Goal: Book appointment/travel/reservation

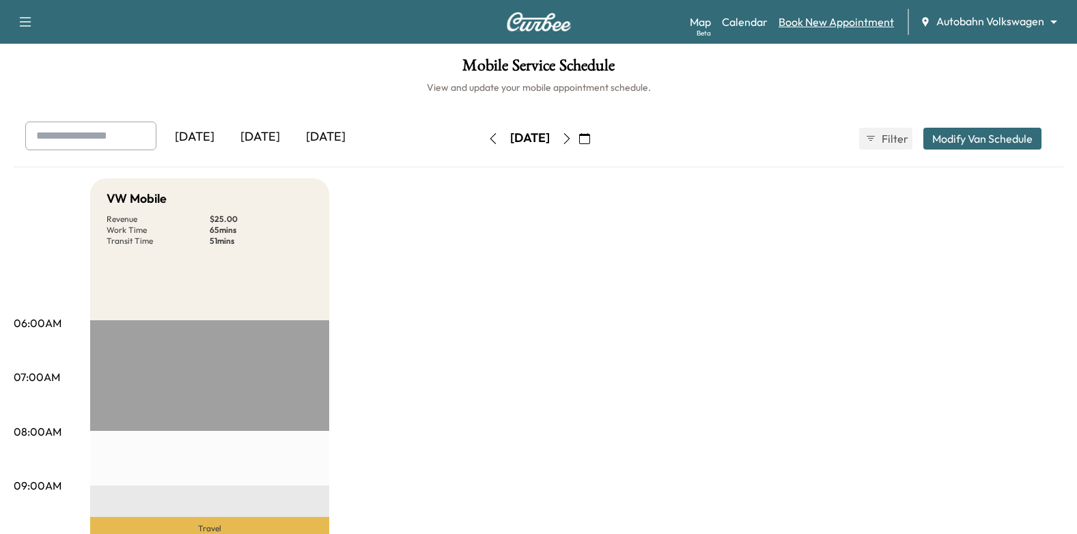
click at [802, 18] on link "Book New Appointment" at bounding box center [835, 22] width 115 height 16
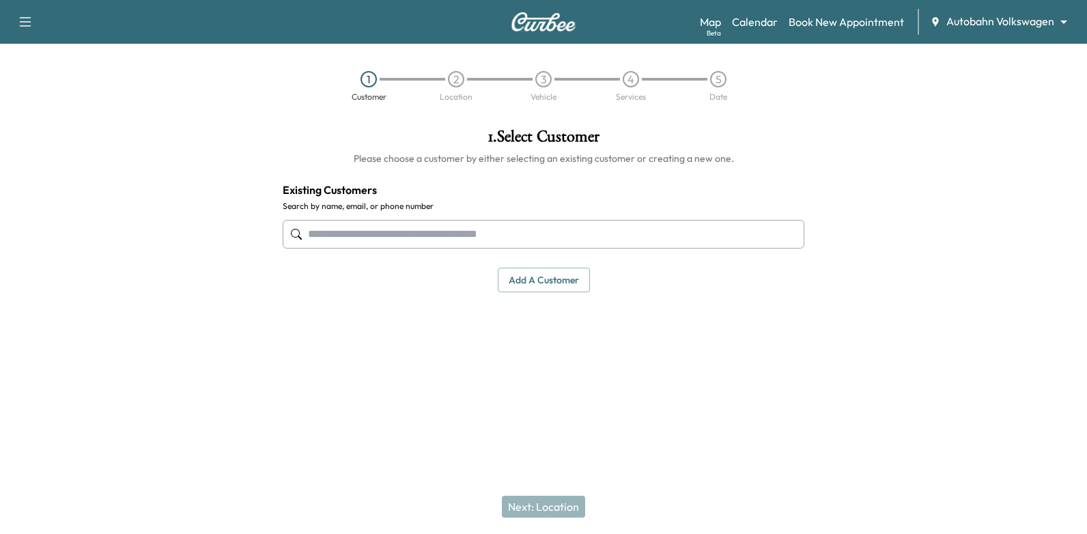
click at [526, 233] on input "text" at bounding box center [544, 234] width 522 height 29
click at [738, 224] on input "text" at bounding box center [544, 234] width 522 height 29
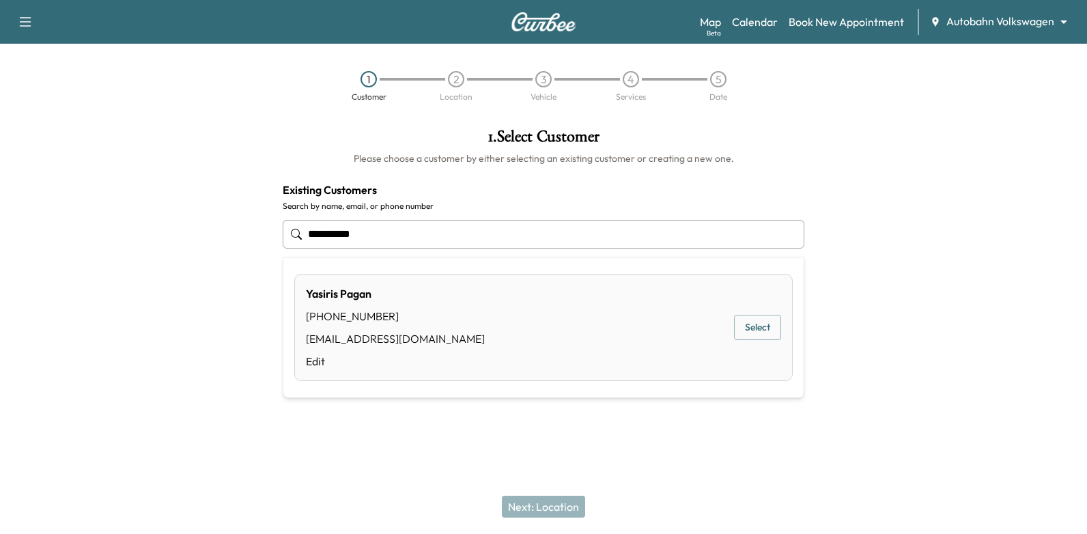
click at [763, 326] on button "Select" at bounding box center [757, 327] width 47 height 25
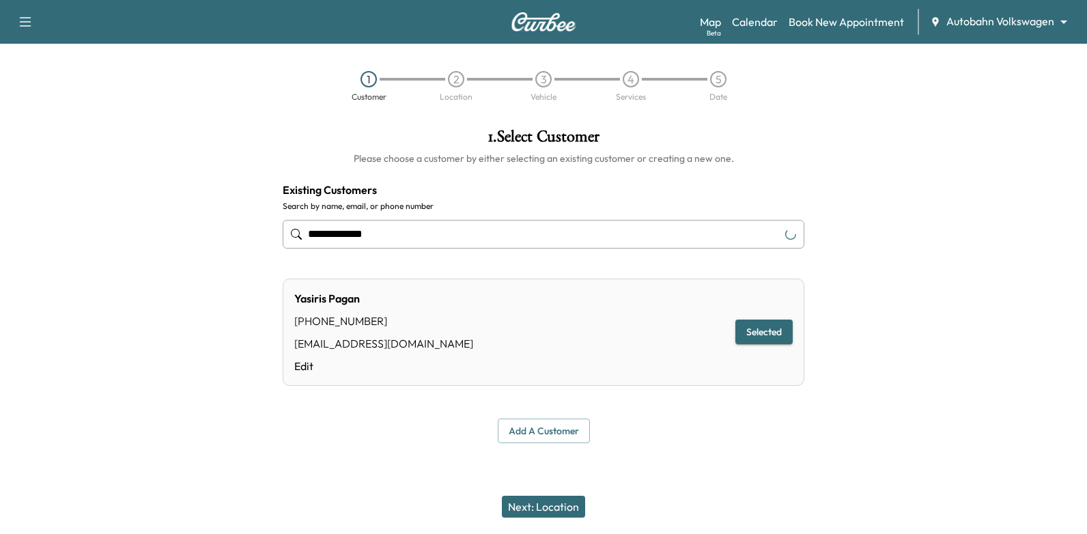
type input "**********"
click at [544, 513] on button "Next: Location" at bounding box center [543, 507] width 83 height 22
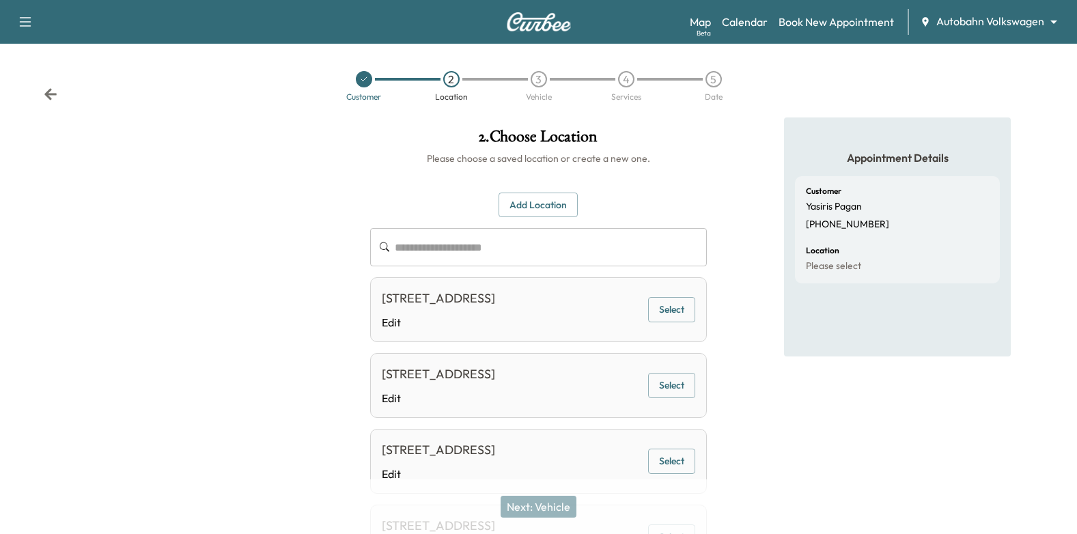
click at [681, 322] on button "Select" at bounding box center [671, 309] width 47 height 25
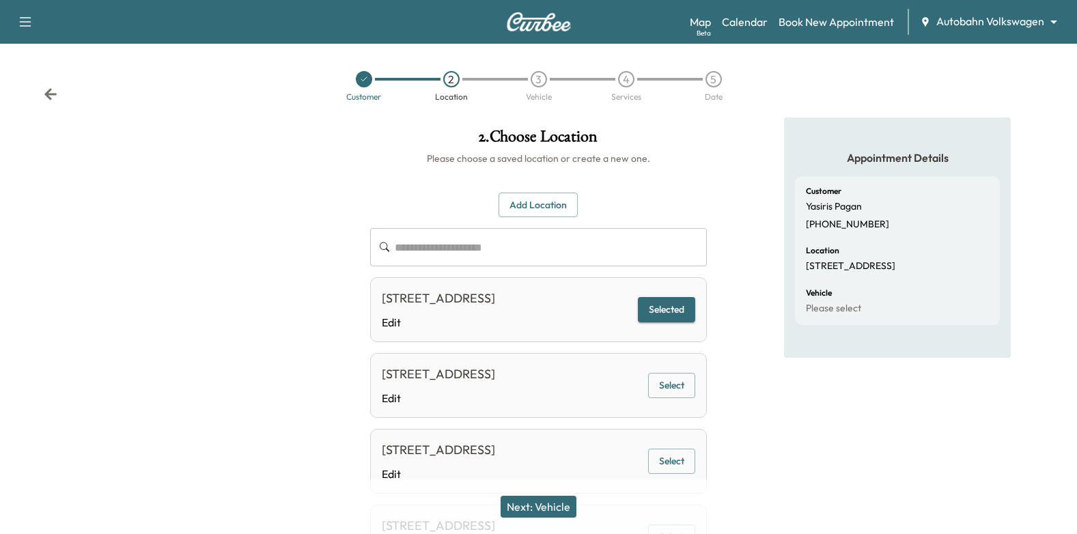
click at [539, 505] on button "Next: Vehicle" at bounding box center [538, 507] width 76 height 22
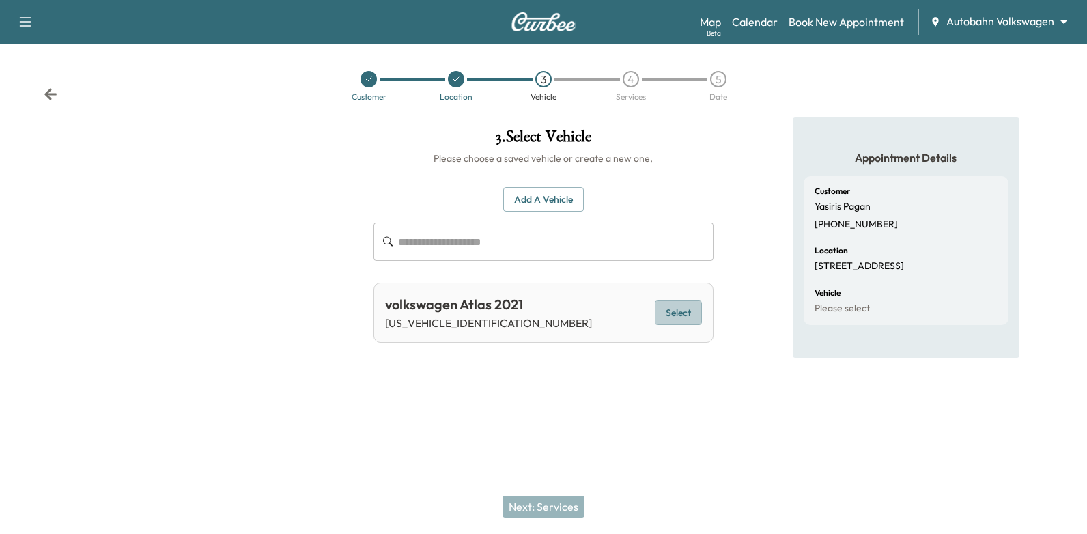
click at [690, 314] on button "Select" at bounding box center [678, 312] width 47 height 25
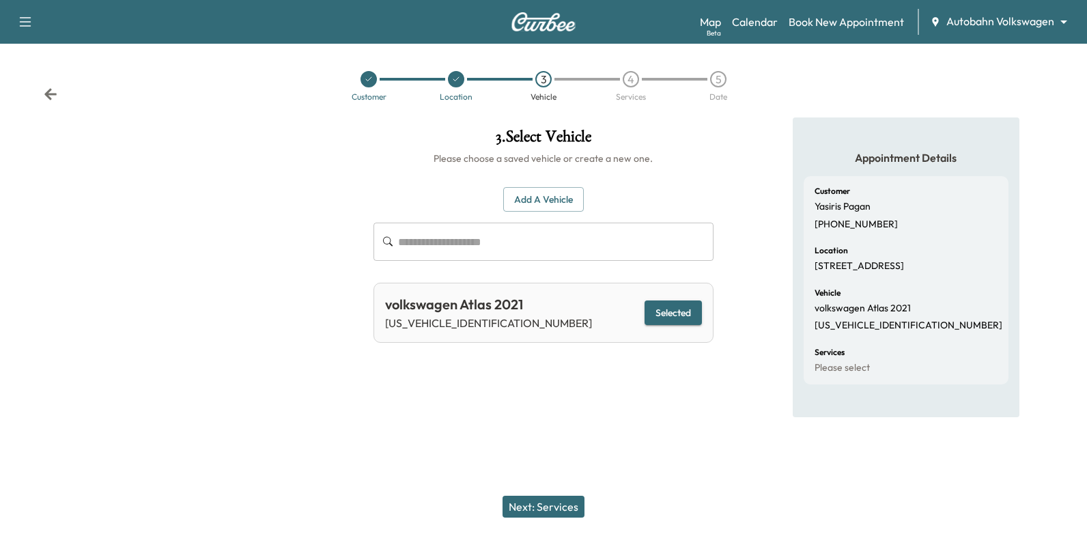
click at [564, 512] on button "Next: Services" at bounding box center [544, 507] width 82 height 22
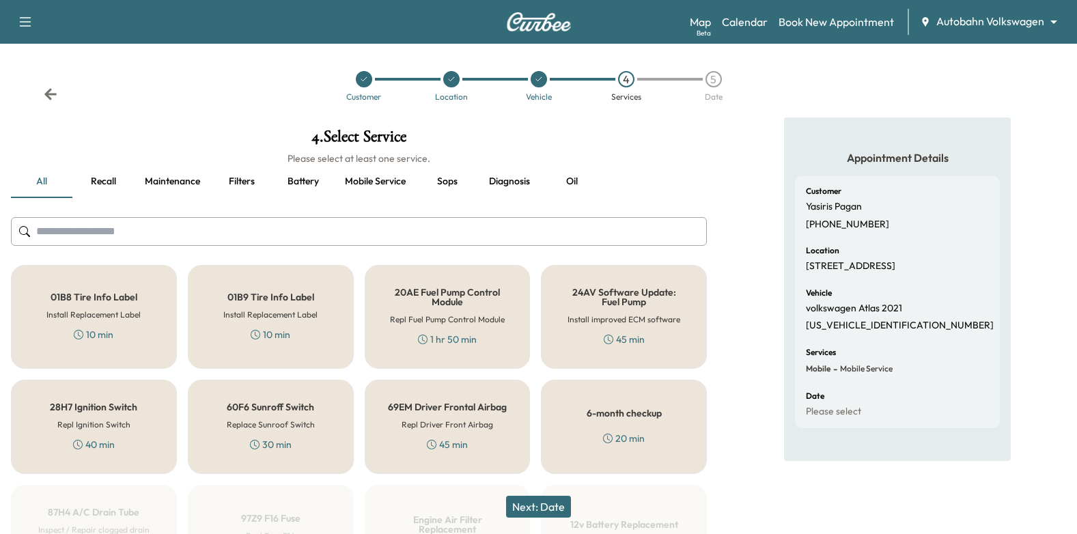
click at [578, 180] on button "Oil" at bounding box center [571, 181] width 61 height 33
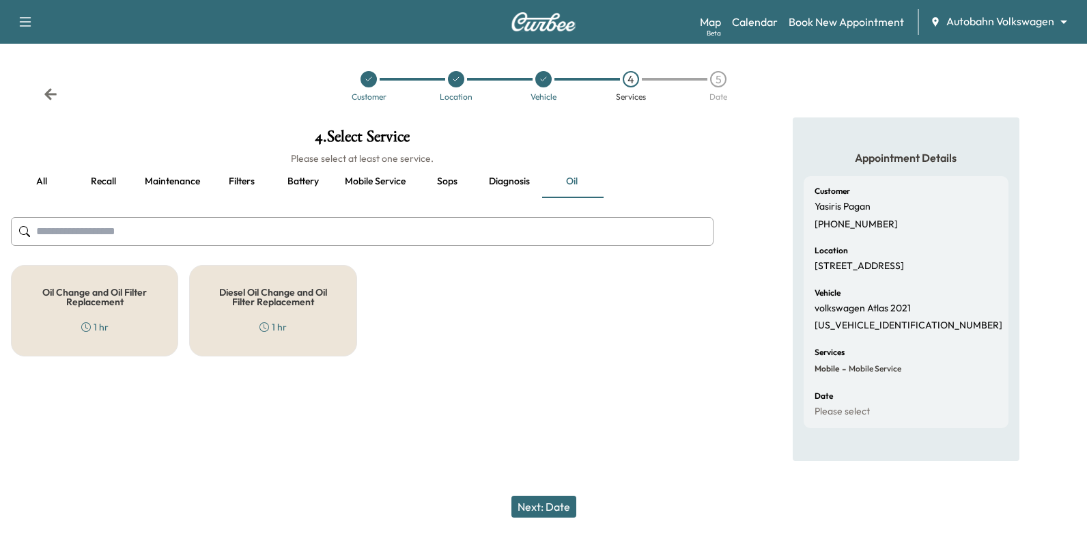
click at [66, 298] on h5 "Oil Change and Oil Filter Replacement" at bounding box center [94, 296] width 122 height 19
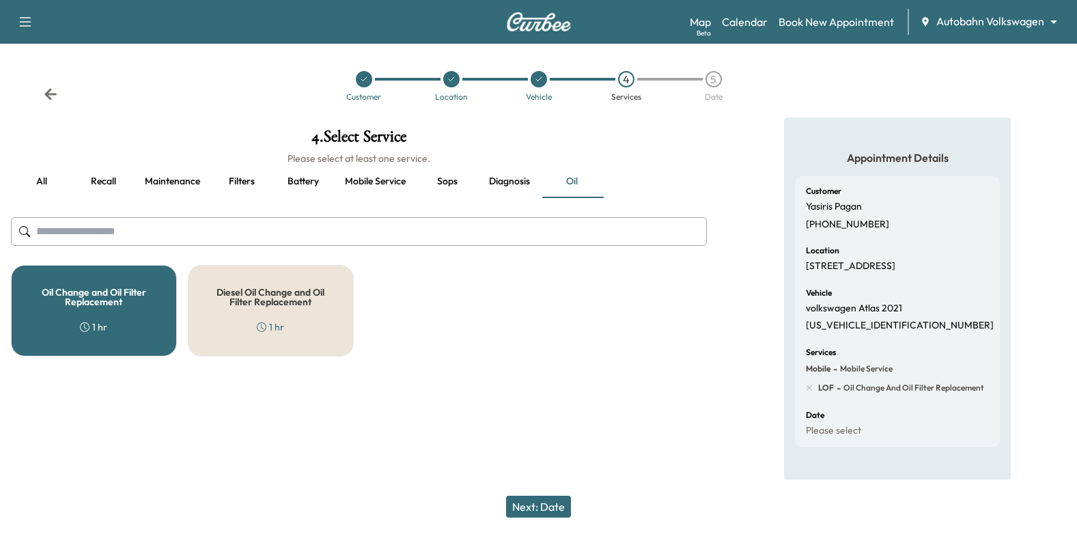
click at [528, 509] on button "Next: Date" at bounding box center [538, 507] width 65 height 22
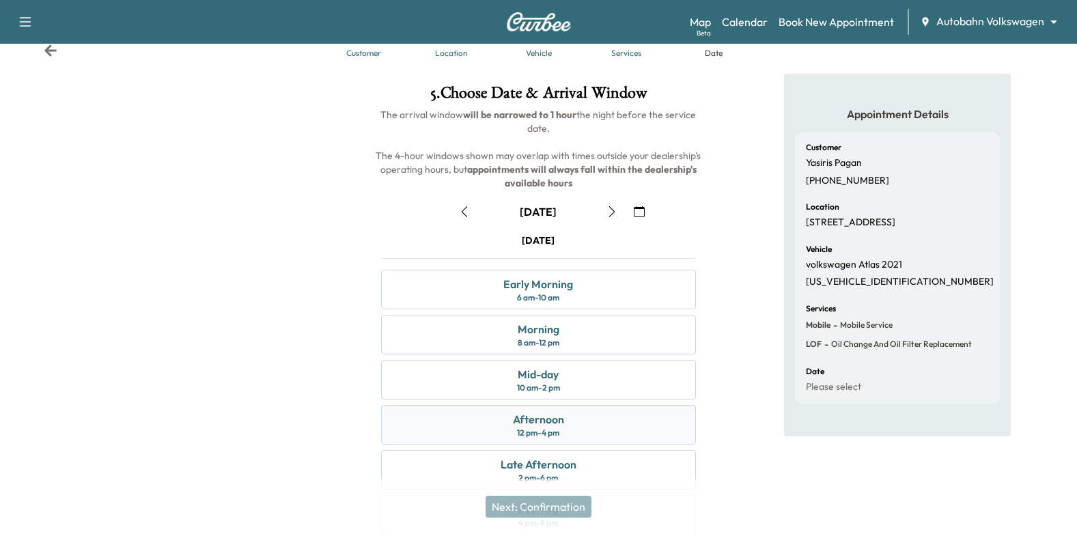
scroll to position [68, 0]
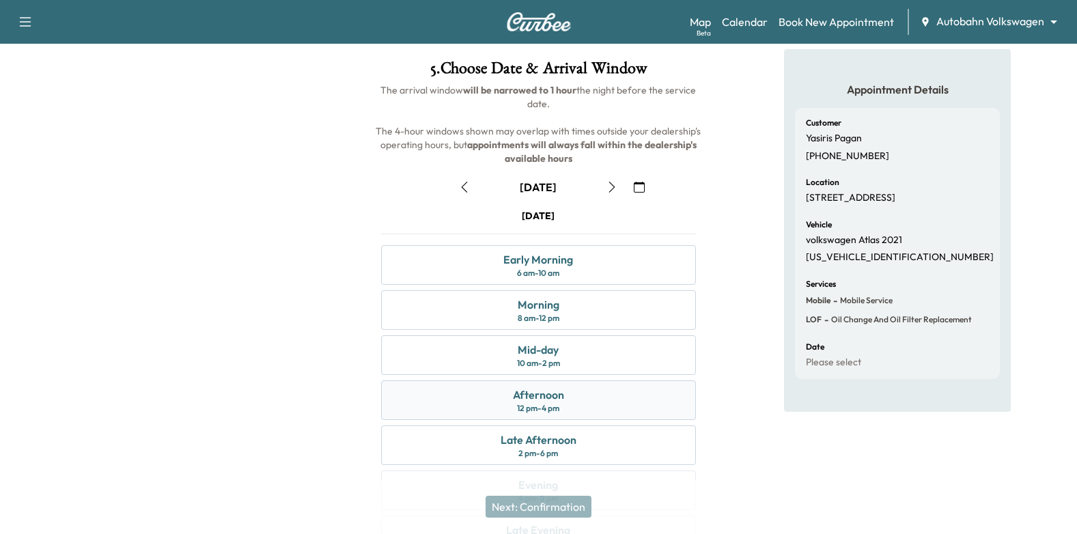
click at [561, 395] on div "Afternoon" at bounding box center [538, 394] width 51 height 16
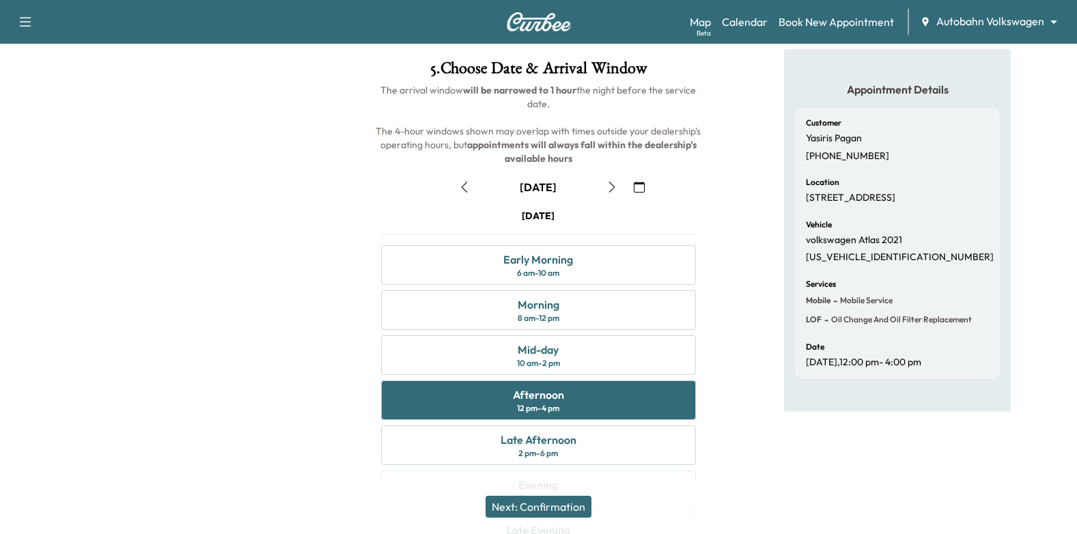
click at [555, 505] on button "Next: Confirmation" at bounding box center [538, 507] width 106 height 22
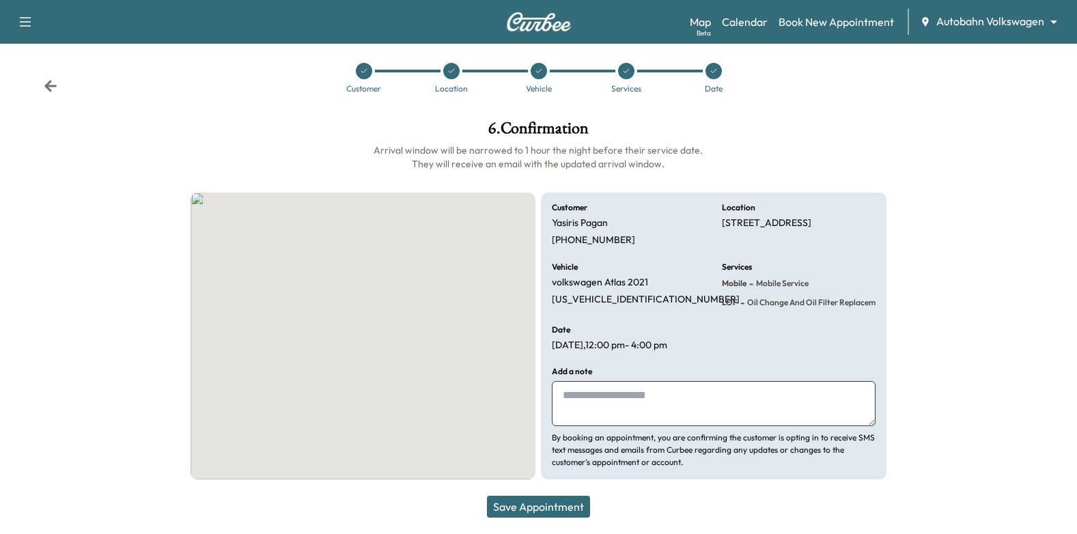
scroll to position [8, 0]
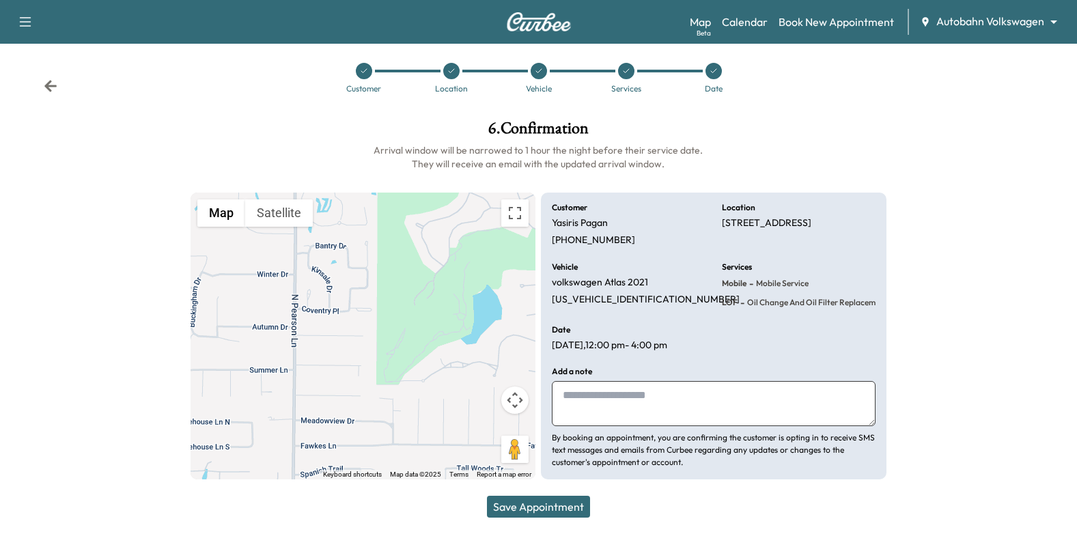
click at [616, 385] on textarea at bounding box center [714, 403] width 324 height 45
type textarea "**********"
click at [531, 503] on button "Save Appointment" at bounding box center [538, 507] width 103 height 22
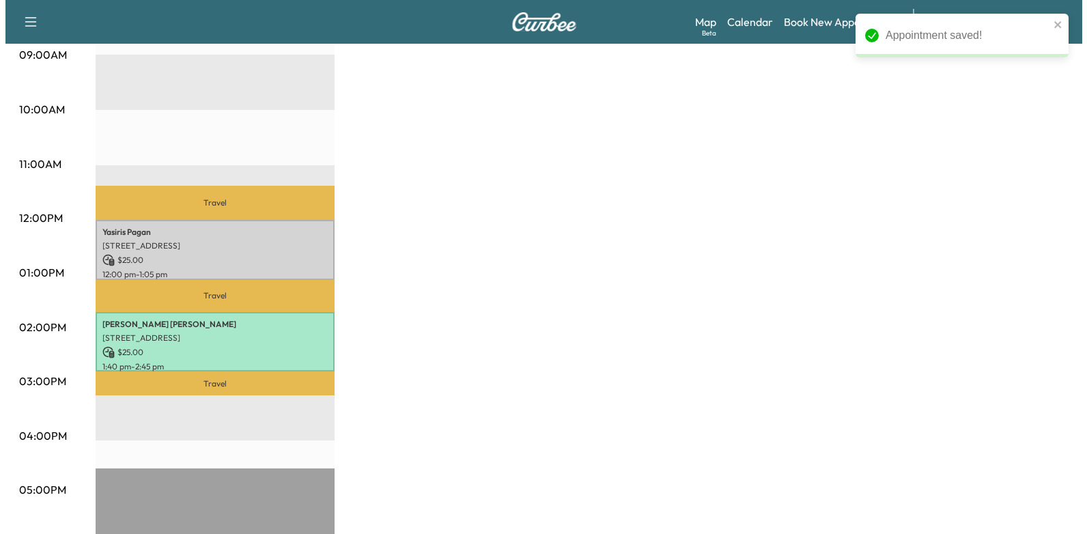
scroll to position [478, 0]
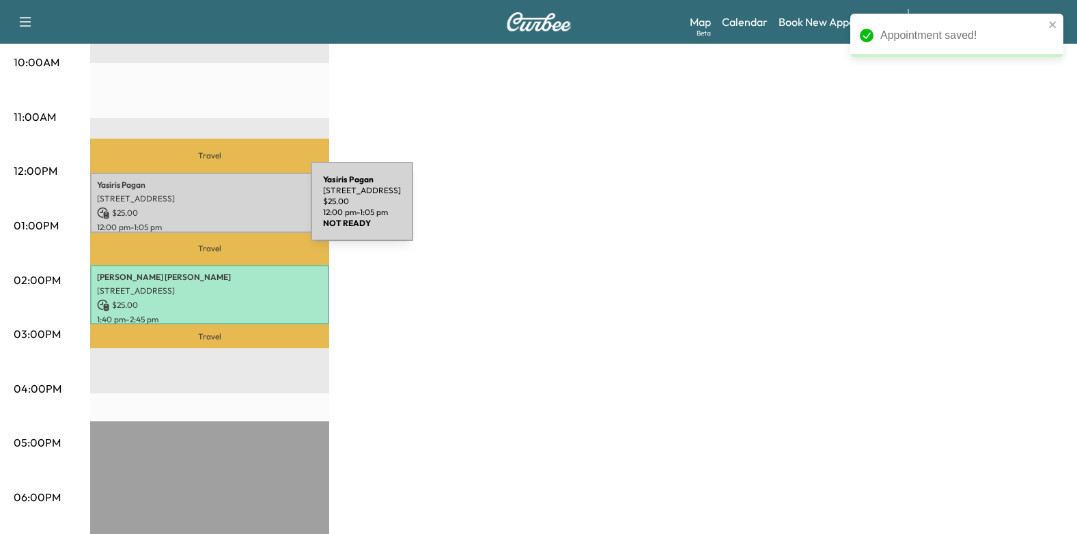
click at [208, 210] on p "$ 25.00" at bounding box center [209, 213] width 225 height 12
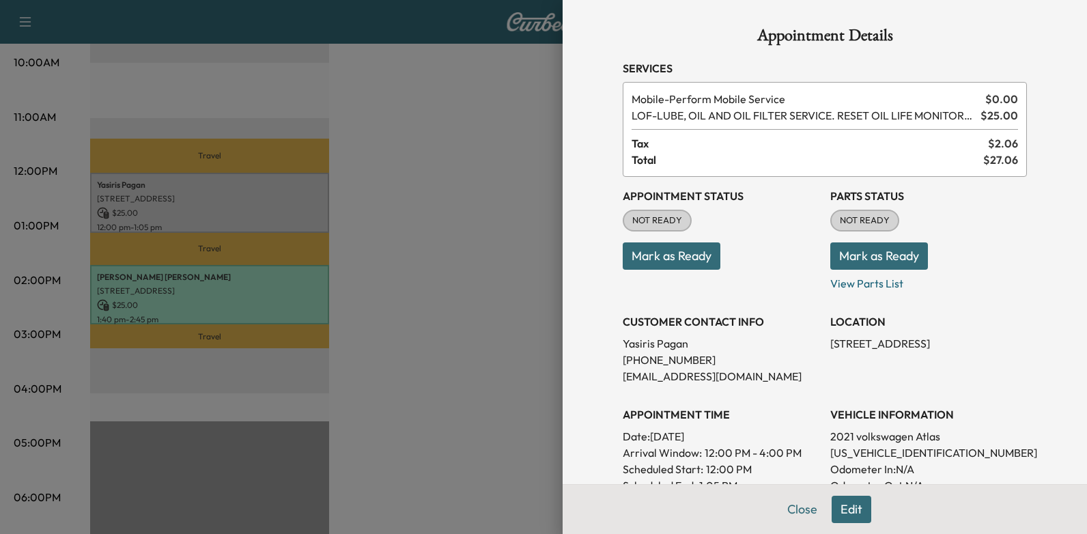
click at [845, 509] on button "Edit" at bounding box center [852, 509] width 40 height 27
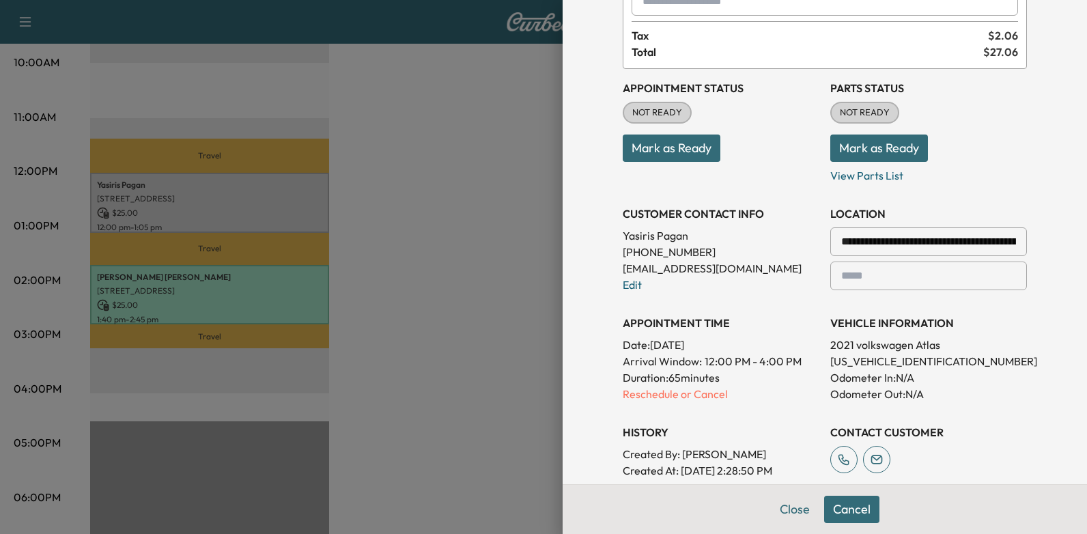
scroll to position [205, 0]
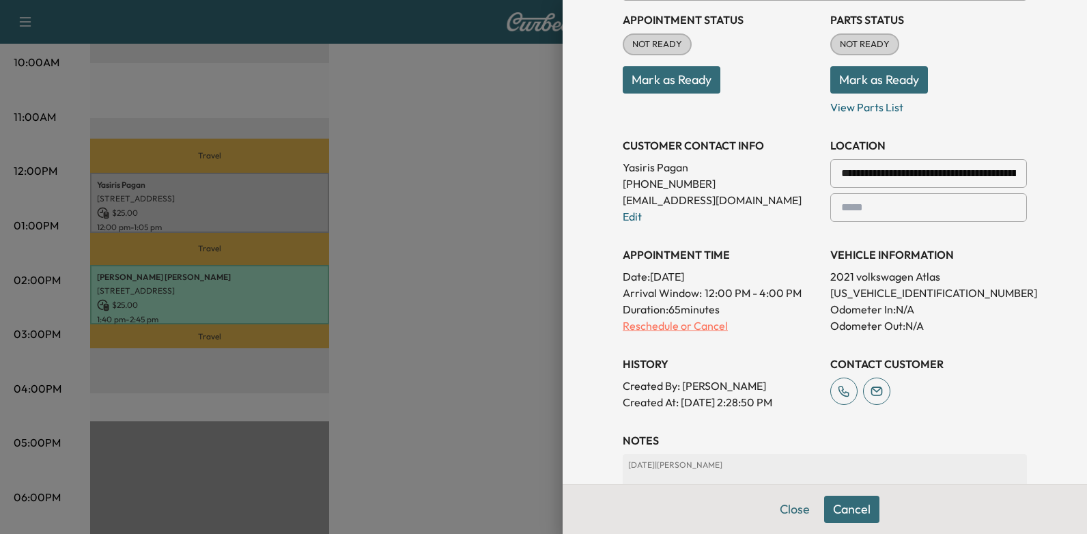
click at [680, 328] on p "Reschedule or Cancel" at bounding box center [721, 325] width 197 height 16
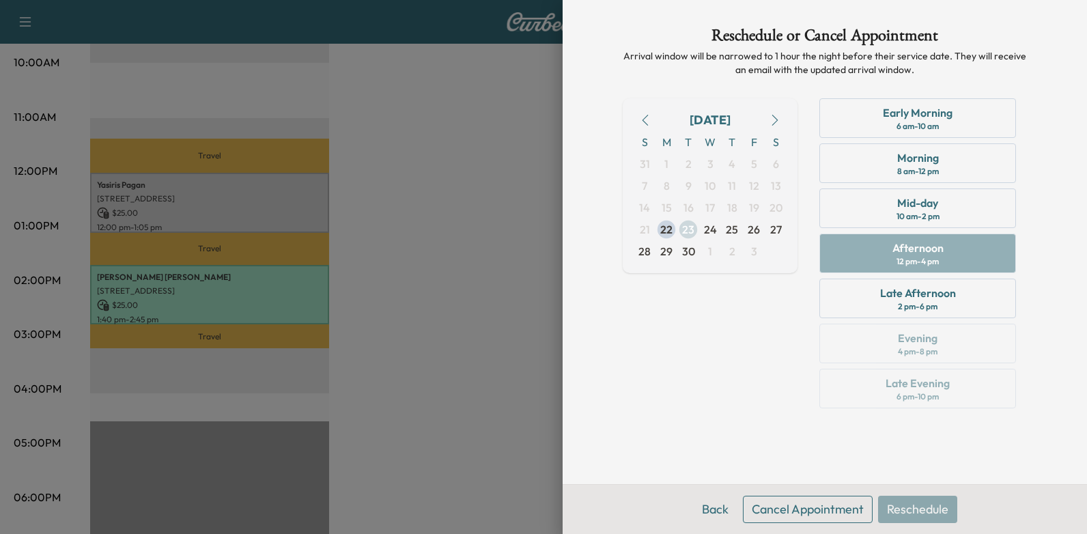
click at [686, 232] on span "23" at bounding box center [688, 229] width 12 height 16
click at [983, 319] on div "Early Morning 6 am - 10 am Morning 8 am - 12 pm Mid-day 10 am - 2 pm Afternoon …" at bounding box center [917, 255] width 218 height 315
click at [974, 300] on div "Late Afternoon 2 pm - 6 pm" at bounding box center [917, 299] width 197 height 40
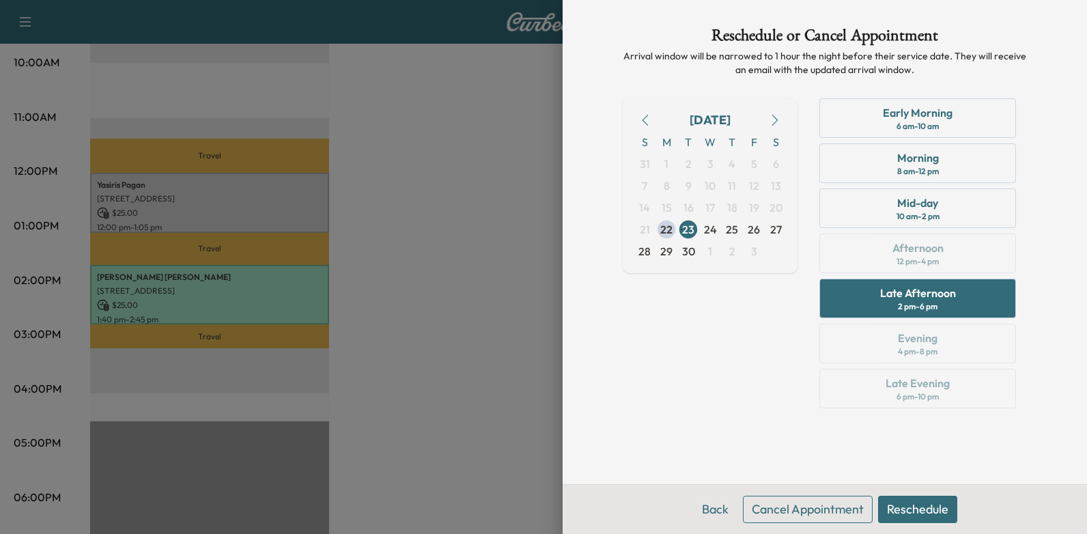
click at [934, 513] on button "Reschedule" at bounding box center [917, 509] width 79 height 27
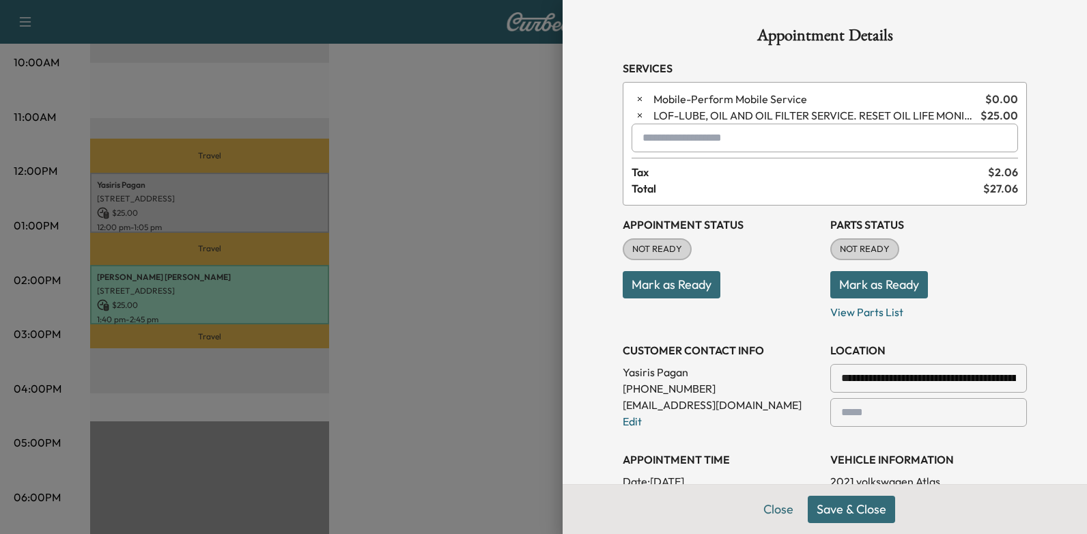
click at [841, 509] on button "Save & Close" at bounding box center [851, 509] width 87 height 27
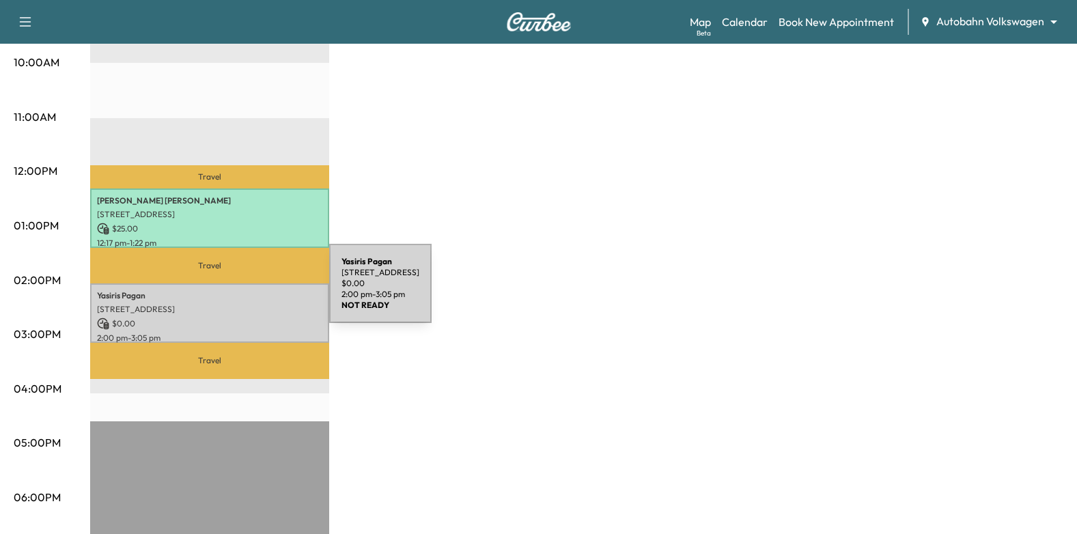
click at [227, 292] on p "[PERSON_NAME]" at bounding box center [209, 295] width 225 height 11
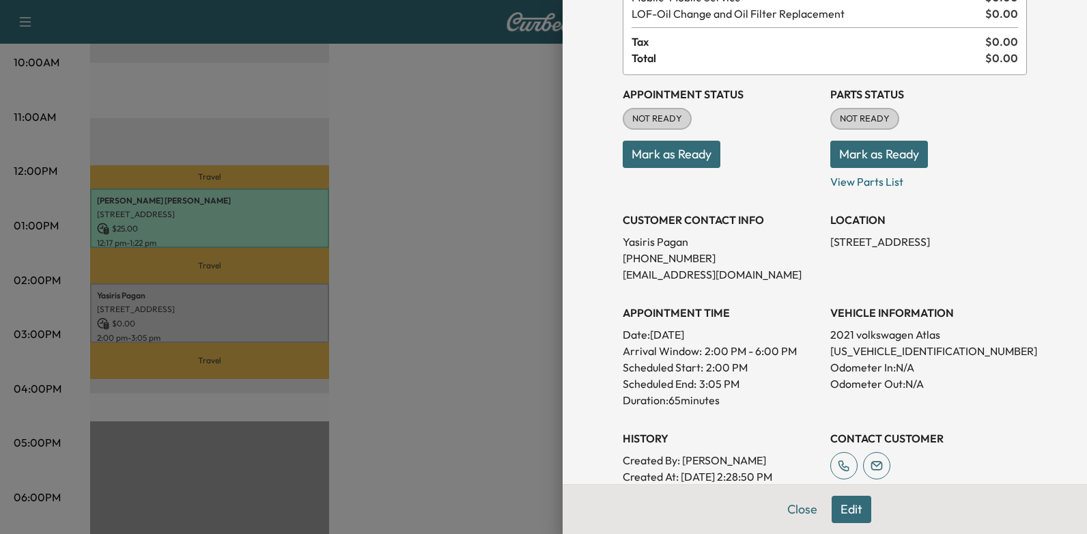
scroll to position [68, 0]
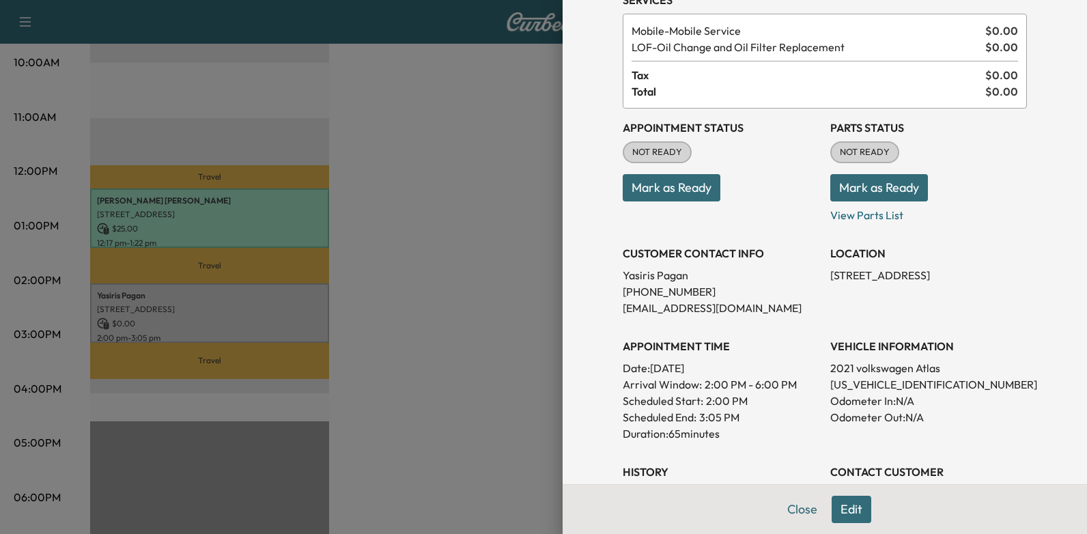
click at [640, 201] on button "Mark as Ready" at bounding box center [672, 187] width 98 height 27
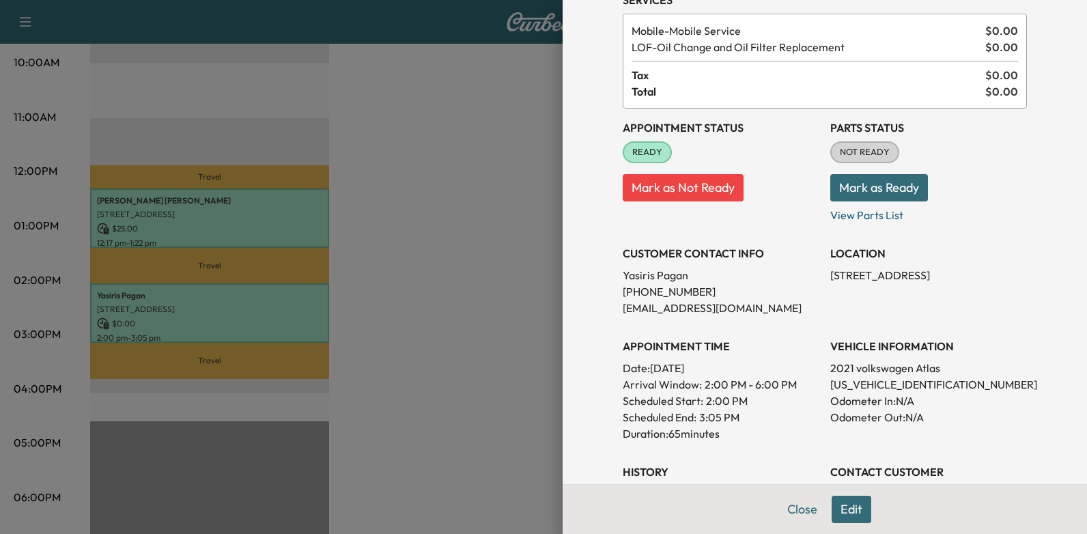
scroll to position [0, 0]
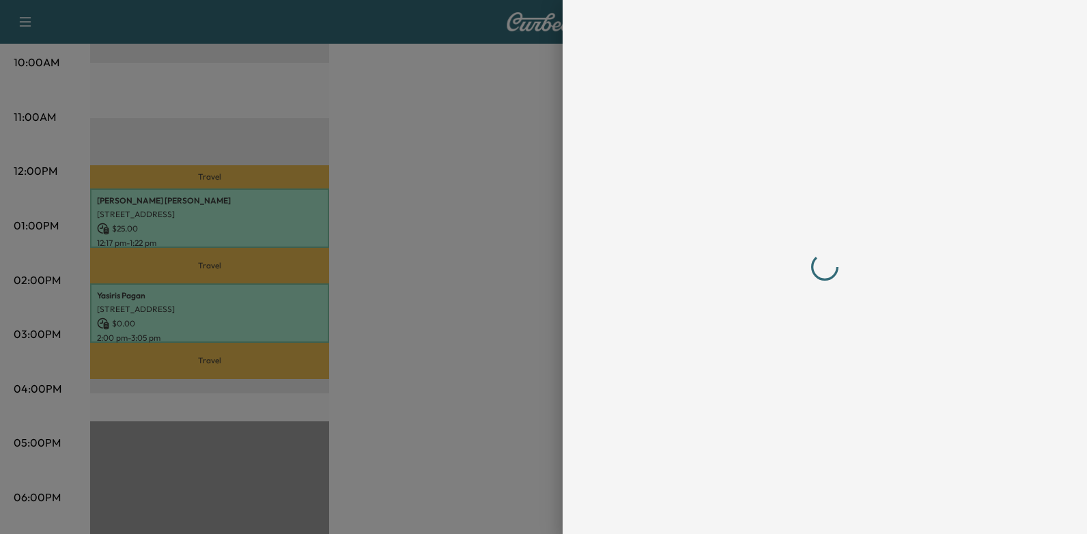
drag, startPoint x: 448, startPoint y: 150, endPoint x: 472, endPoint y: 147, distance: 24.1
click at [448, 150] on div at bounding box center [543, 267] width 1087 height 534
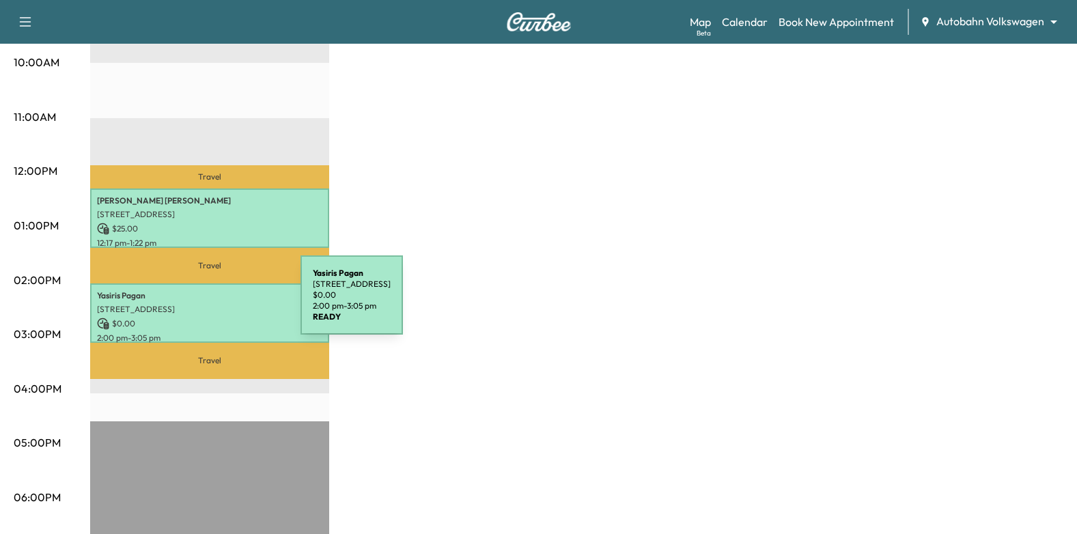
click at [188, 319] on p "$ 0.00" at bounding box center [209, 323] width 225 height 12
